Goal: Task Accomplishment & Management: Use online tool/utility

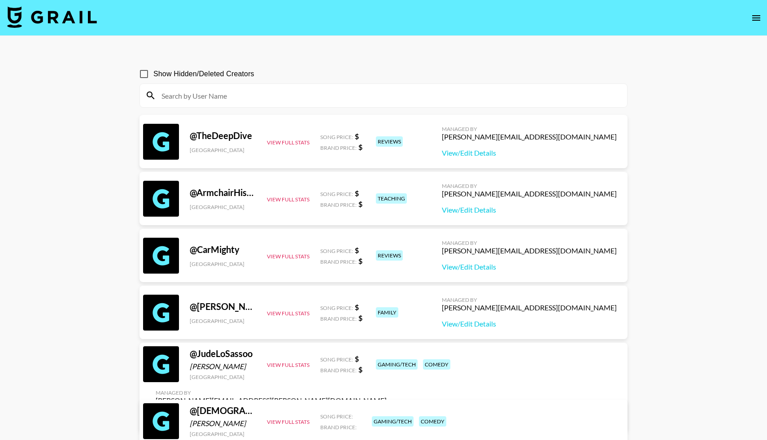
click at [50, 19] on img at bounding box center [52, 17] width 90 height 22
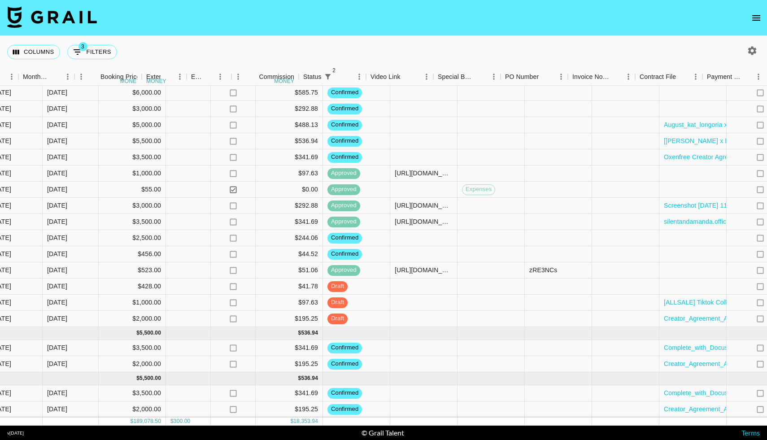
scroll to position [1281, 557]
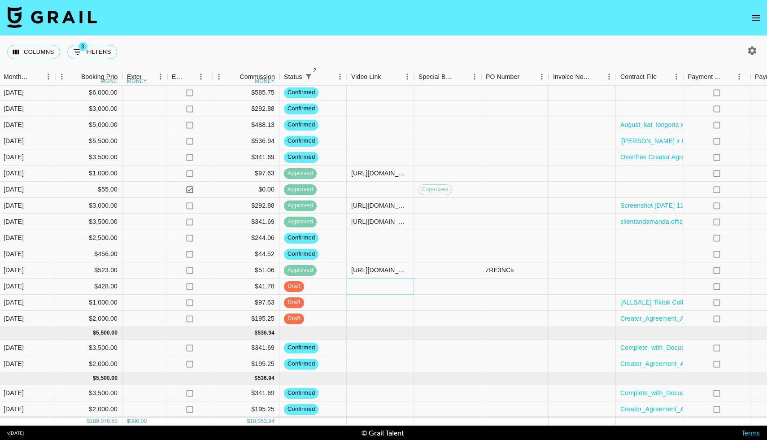
click at [364, 289] on div at bounding box center [380, 287] width 67 height 16
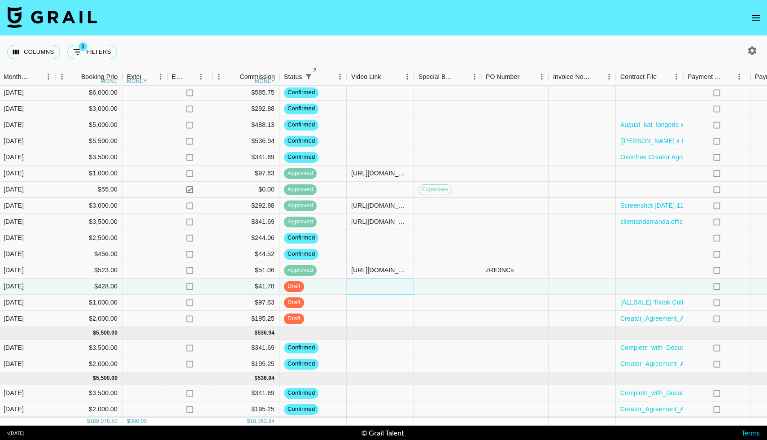
click at [364, 289] on div at bounding box center [380, 287] width 67 height 16
type input "[URL][DOMAIN_NAME]"
click at [417, 283] on div at bounding box center [447, 287] width 67 height 16
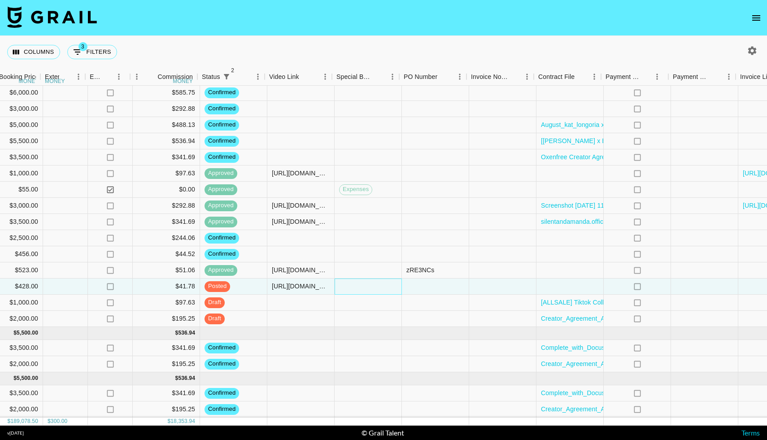
scroll to position [1281, 711]
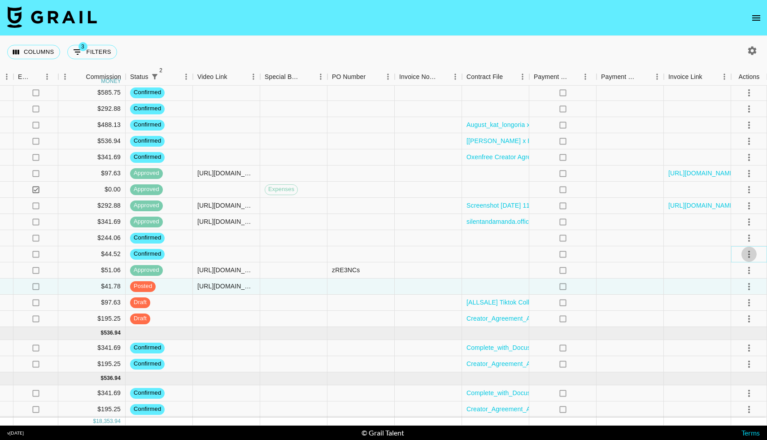
click at [751, 253] on icon "select merge strategy" at bounding box center [749, 254] width 11 height 11
click at [731, 306] on li "Draft Created" at bounding box center [738, 306] width 58 height 16
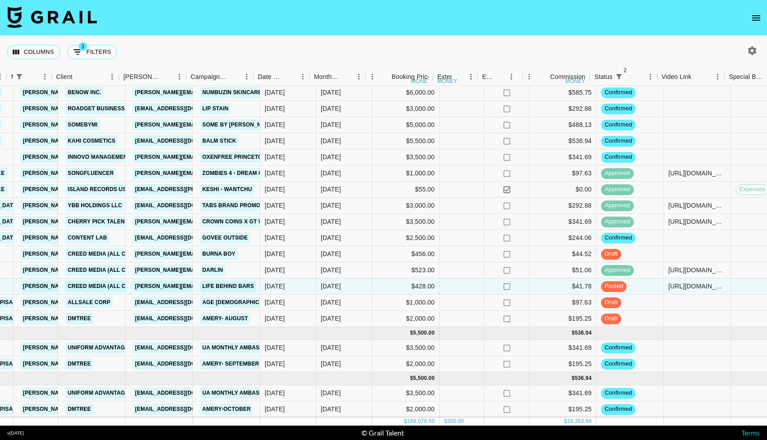
scroll to position [1281, 238]
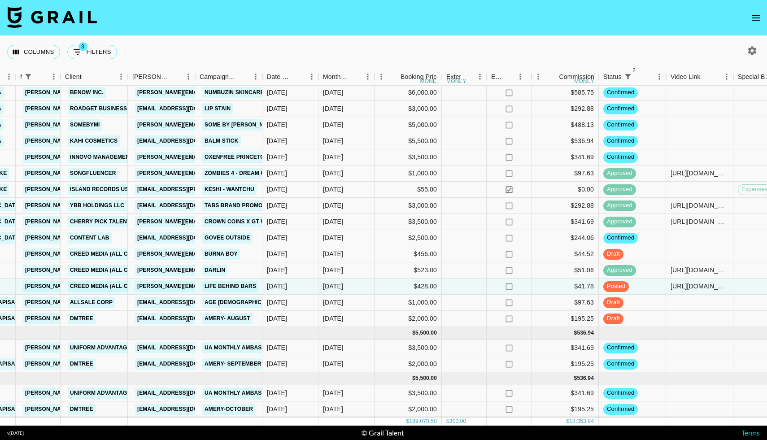
click at [755, 19] on icon "open drawer" at bounding box center [757, 17] width 8 height 5
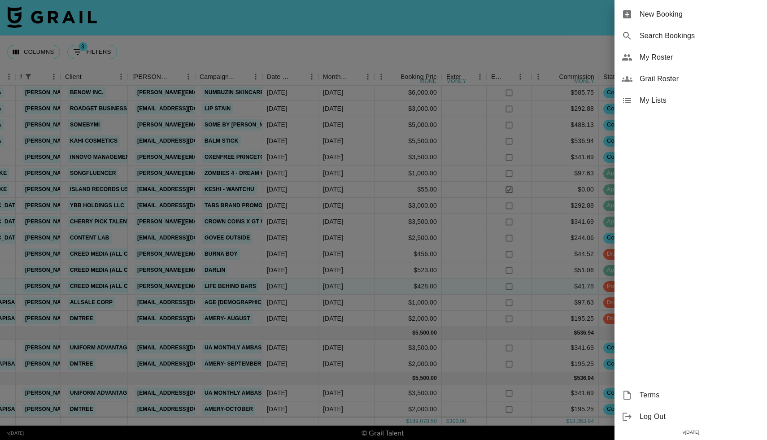
click at [652, 57] on span "My Roster" at bounding box center [700, 57] width 120 height 11
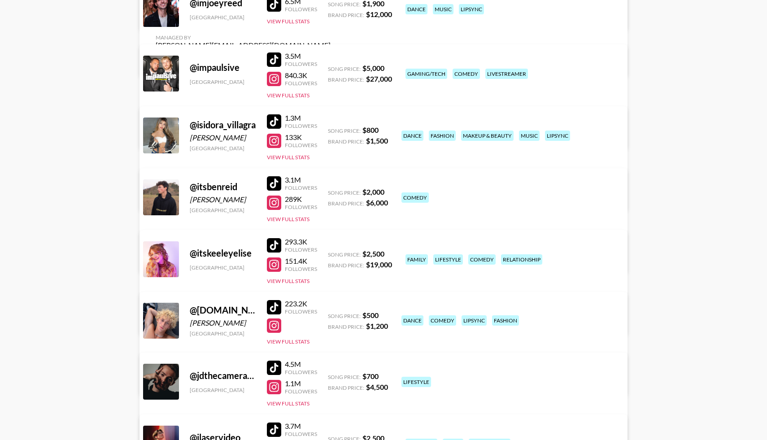
scroll to position [2725, 0]
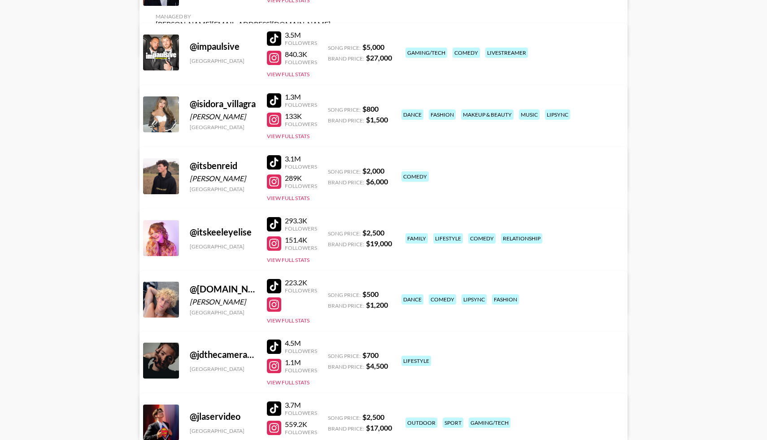
click at [272, 96] on div at bounding box center [274, 100] width 14 height 14
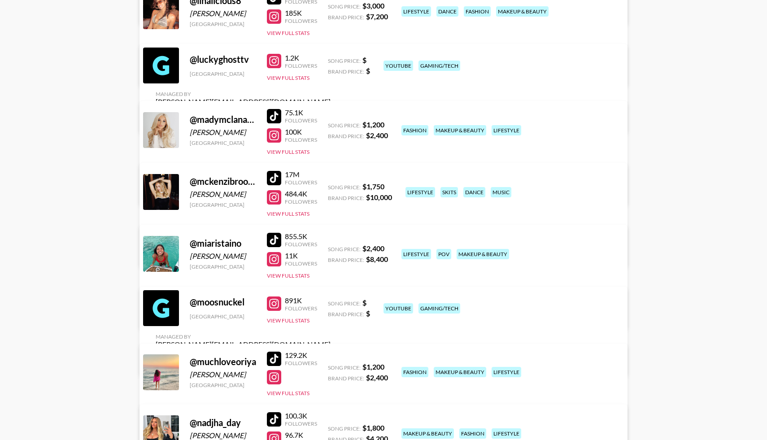
scroll to position [3943, 0]
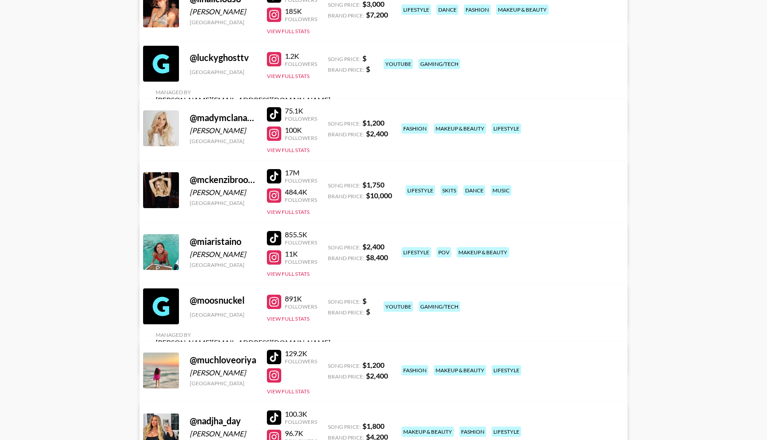
click at [275, 173] on div at bounding box center [274, 176] width 14 height 14
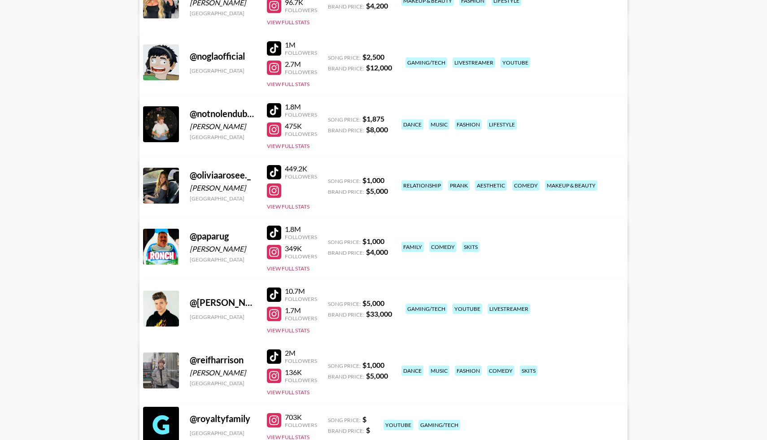
scroll to position [4380, 0]
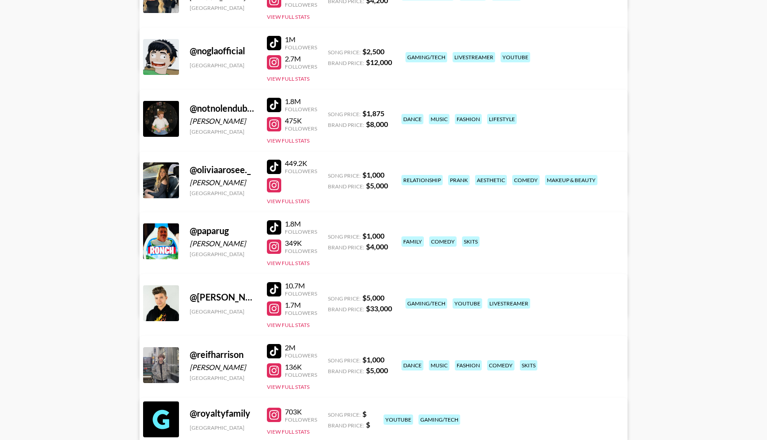
click at [278, 165] on div at bounding box center [274, 167] width 14 height 14
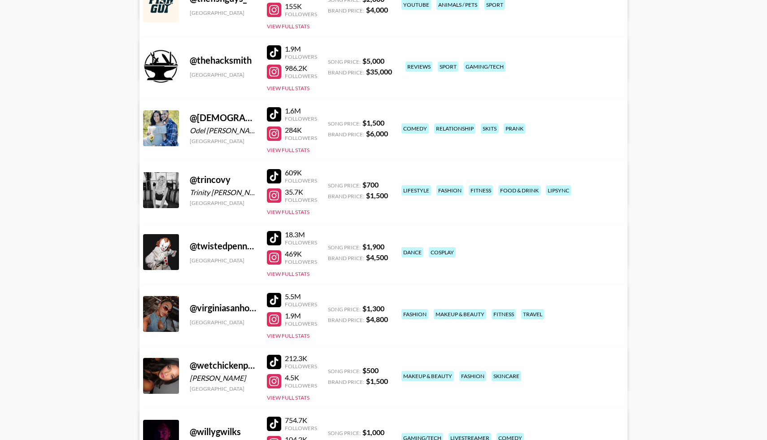
scroll to position [5418, 0]
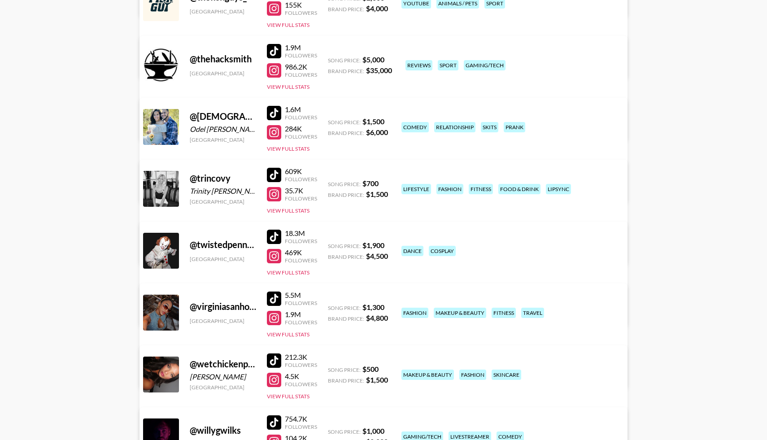
click at [274, 173] on div at bounding box center [274, 175] width 14 height 14
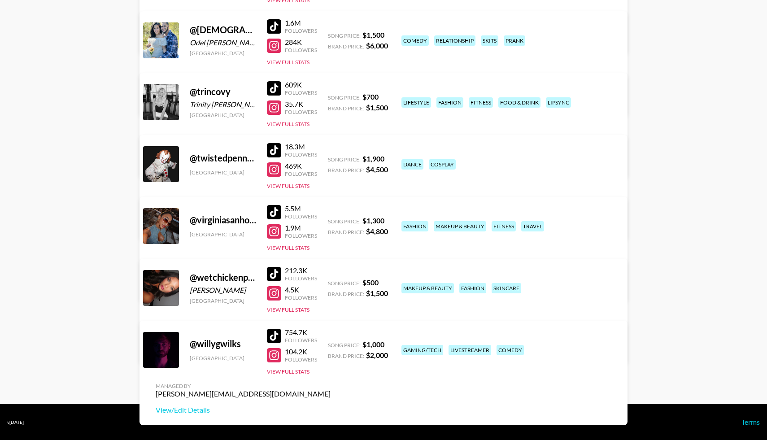
click at [276, 274] on div at bounding box center [274, 274] width 14 height 14
